Goal: Check status: Check status

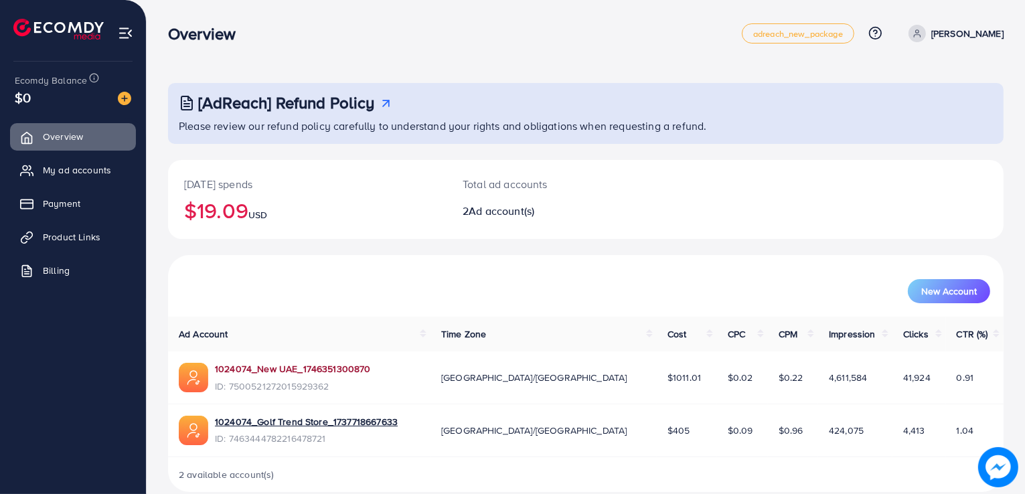
click at [307, 372] on link "1024074_New UAE_1746351300870" at bounding box center [293, 368] width 156 height 13
click at [316, 370] on link "1024074_New UAE_1746351300870" at bounding box center [293, 368] width 156 height 13
click at [334, 366] on link "1024074_New UAE_1746351300870" at bounding box center [293, 368] width 156 height 13
